Goal: Navigation & Orientation: Find specific page/section

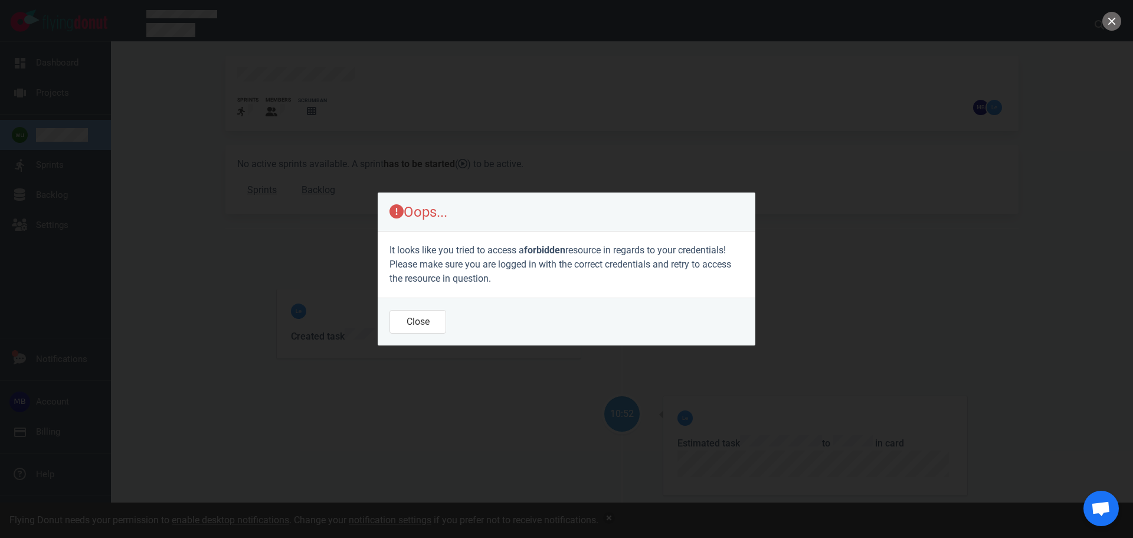
click at [420, 336] on footer "Close" at bounding box center [567, 321] width 378 height 48
click at [426, 322] on button "Close" at bounding box center [418, 322] width 57 height 24
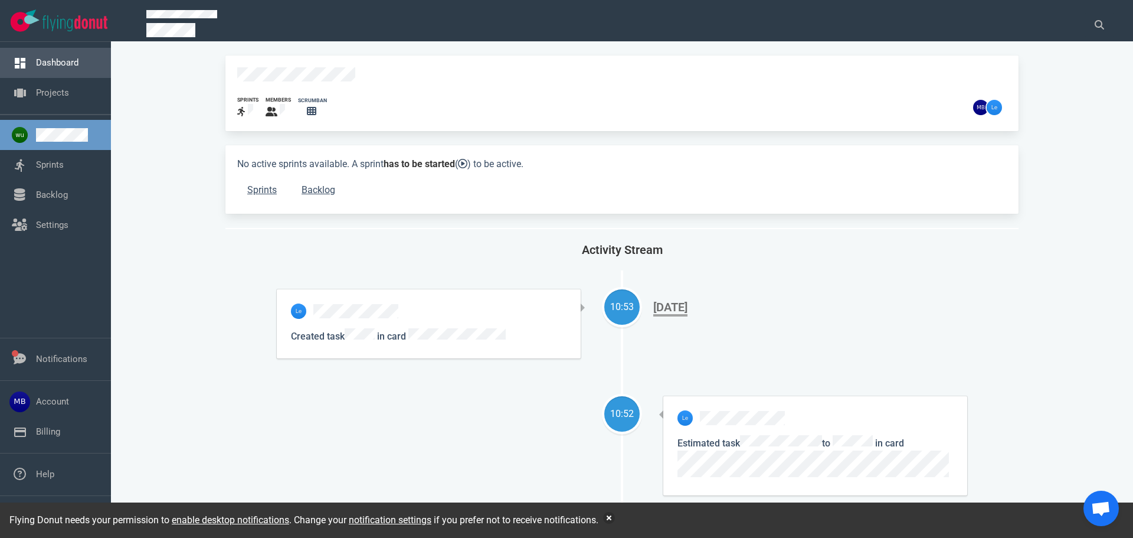
click at [60, 57] on link "Dashboard" at bounding box center [57, 62] width 42 height 11
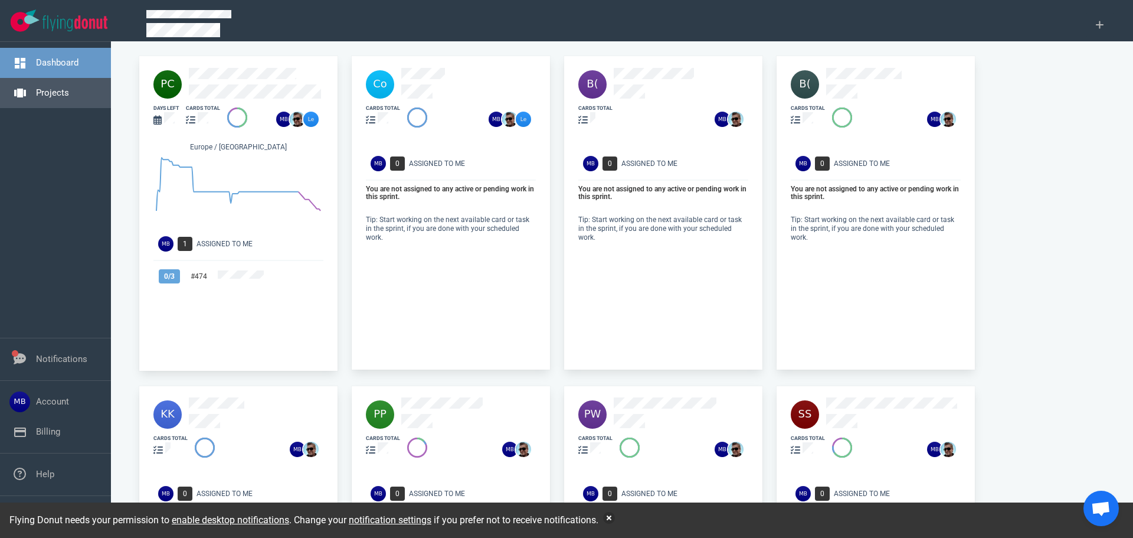
click at [60, 91] on link "Projects" at bounding box center [52, 92] width 33 height 11
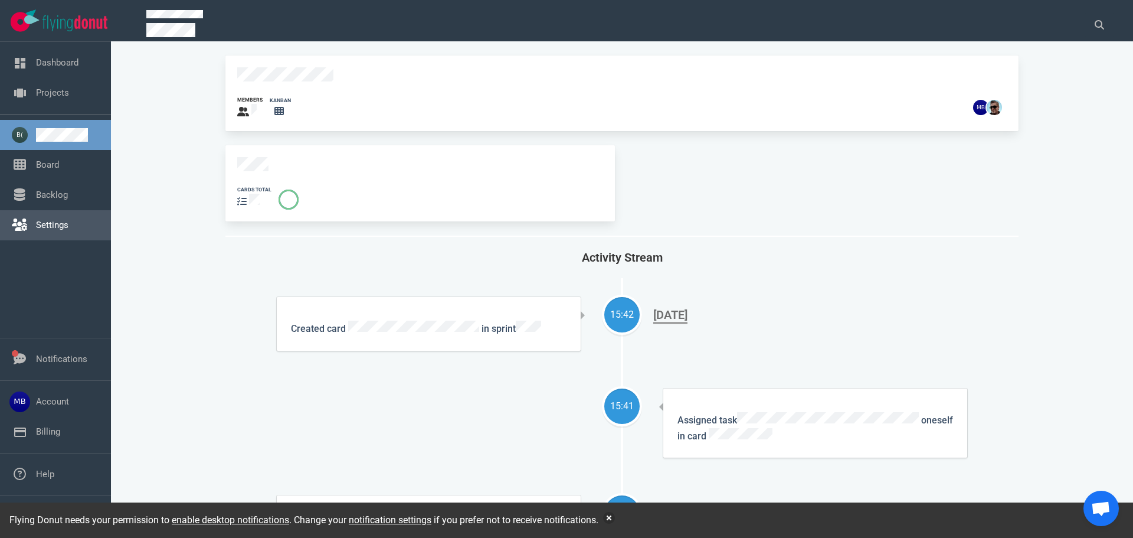
click at [48, 225] on link "Settings" at bounding box center [52, 225] width 32 height 11
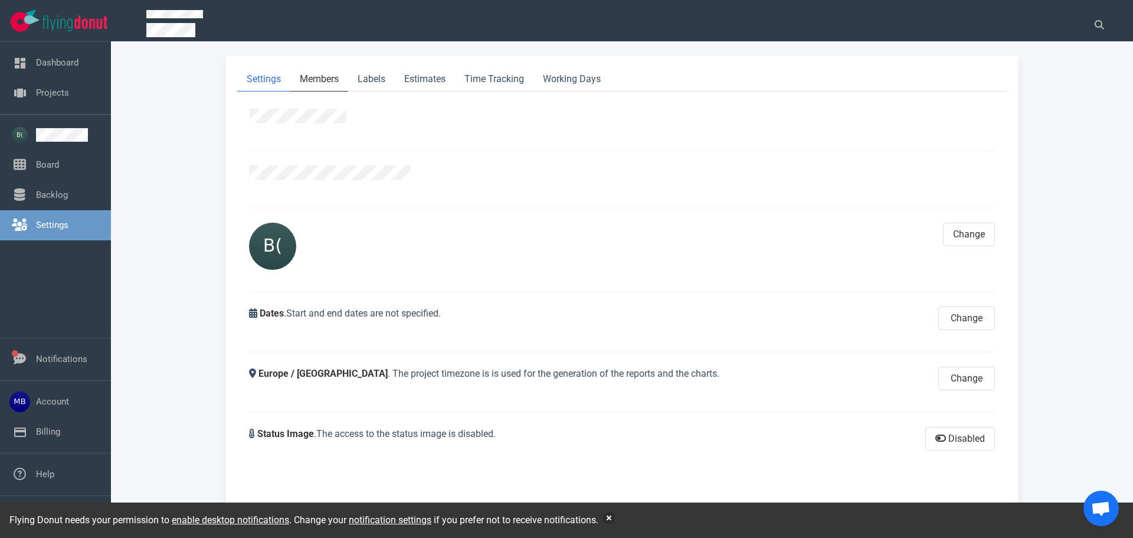
click at [318, 76] on link "Members" at bounding box center [319, 79] width 58 height 24
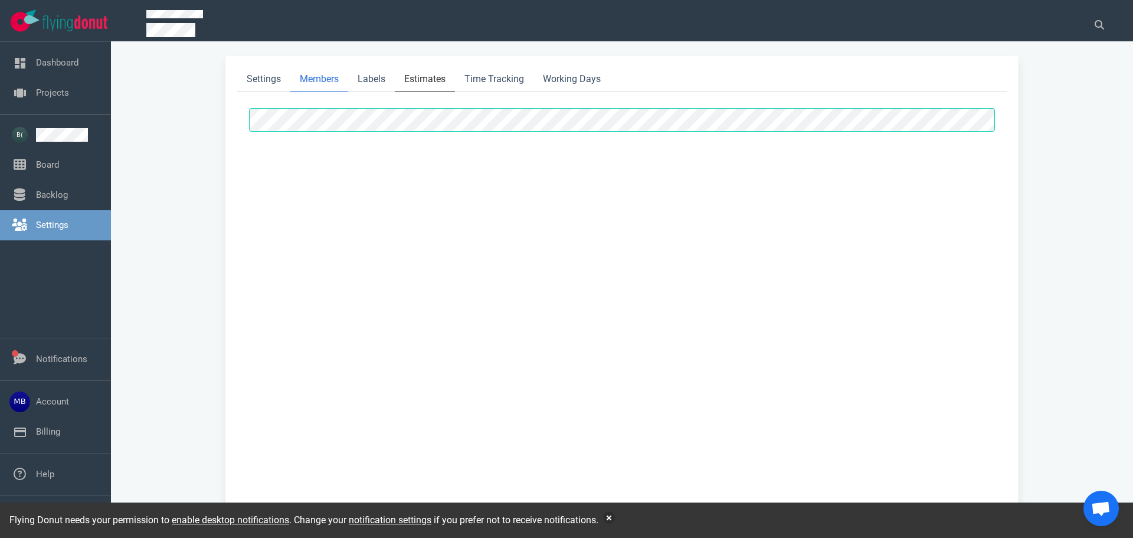
select select "2"
click at [375, 74] on link "Labels" at bounding box center [371, 79] width 47 height 24
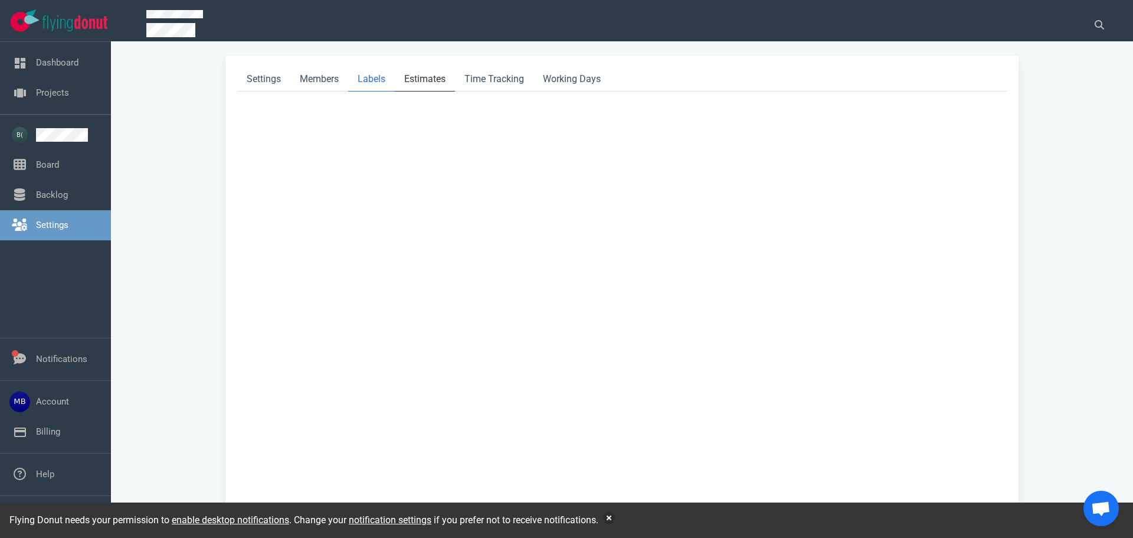
click at [427, 78] on link "Estimates" at bounding box center [425, 79] width 60 height 24
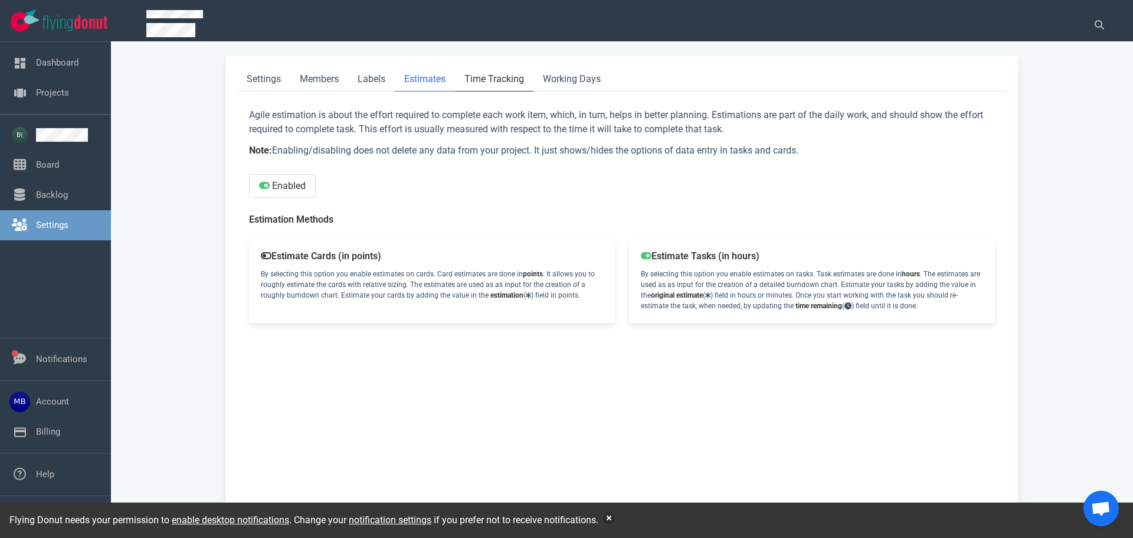
click at [503, 74] on link "Time Tracking" at bounding box center [494, 79] width 78 height 24
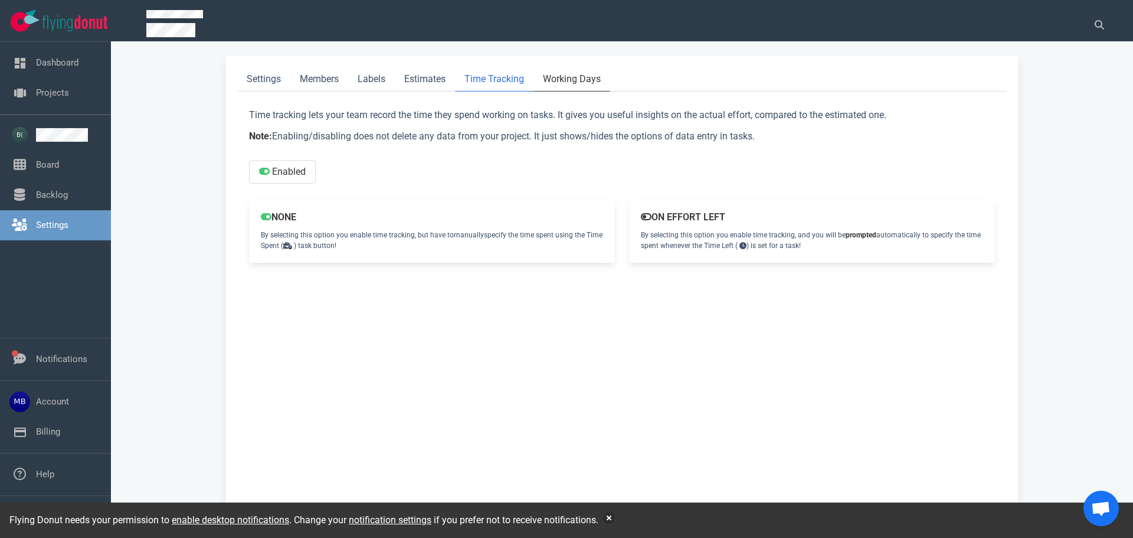
click at [593, 81] on link "Working Days" at bounding box center [572, 79] width 77 height 24
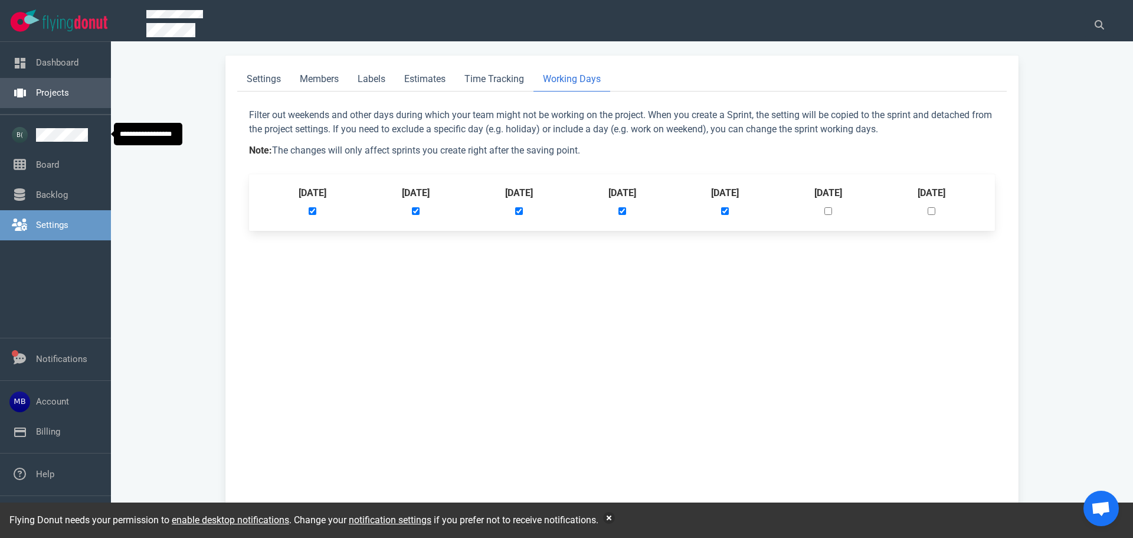
click at [36, 98] on link "Projects" at bounding box center [52, 92] width 33 height 11
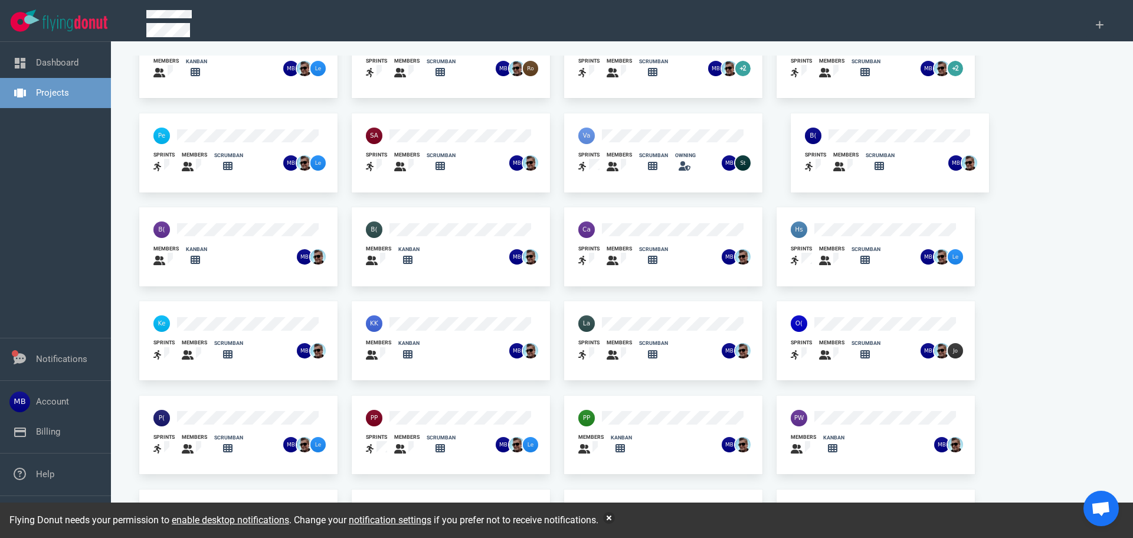
scroll to position [77, 0]
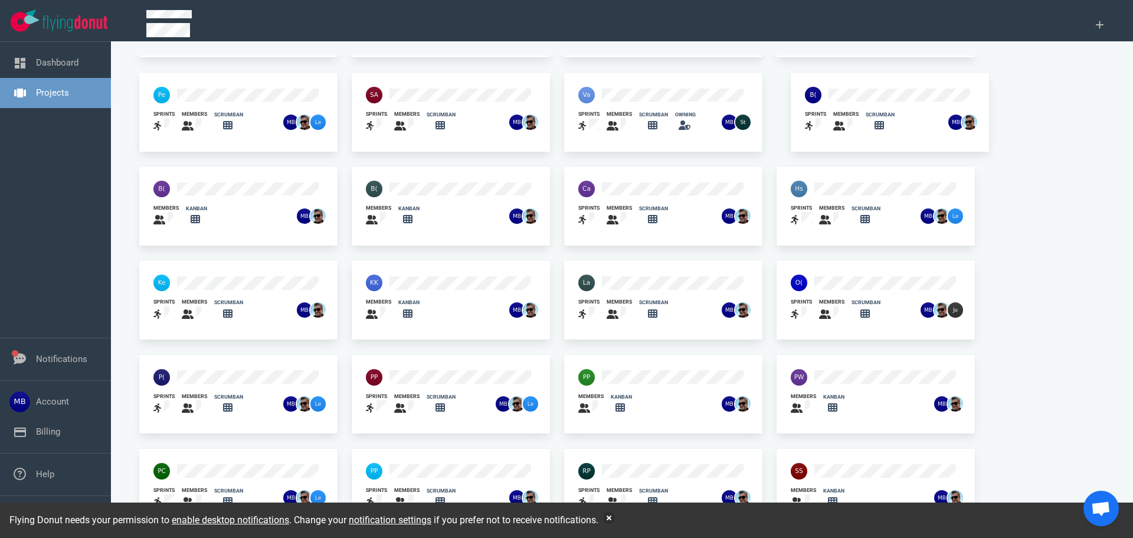
click at [267, 480] on div "sprints members scrumban" at bounding box center [238, 497] width 184 height 37
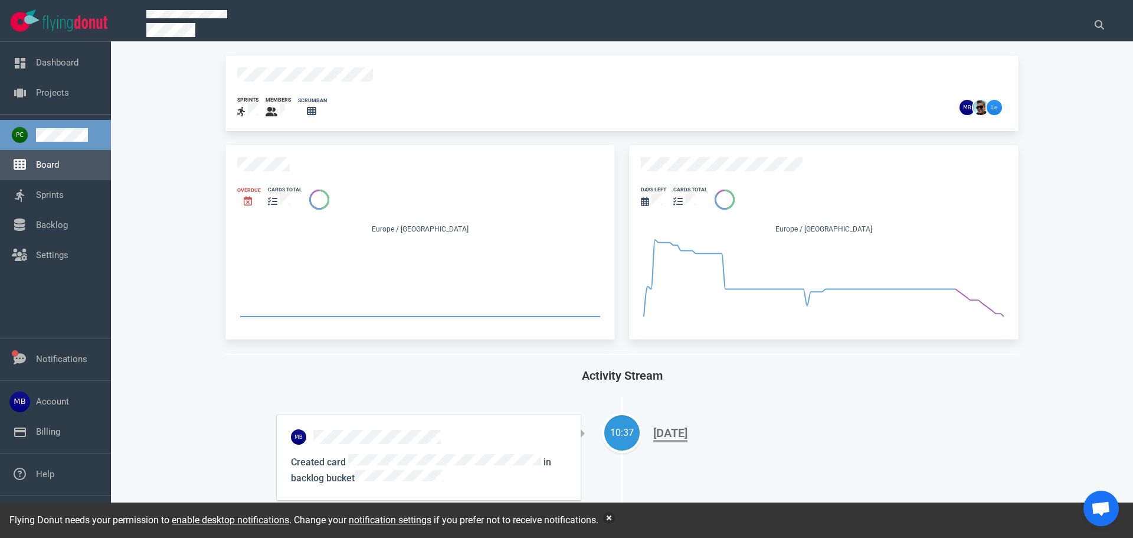
click at [59, 159] on link "Board" at bounding box center [47, 164] width 23 height 11
click at [51, 200] on link "Sprints" at bounding box center [50, 194] width 28 height 11
